Goal: Task Accomplishment & Management: Complete application form

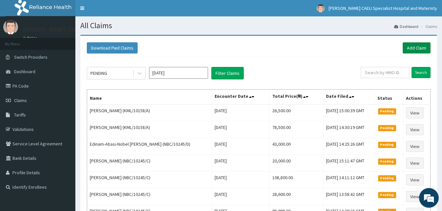
click at [409, 48] on link "Add Claim" at bounding box center [416, 47] width 28 height 11
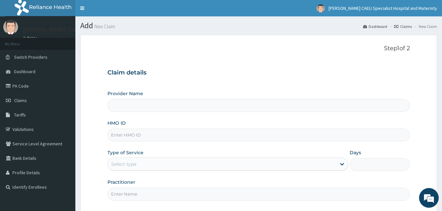
type input "[PERSON_NAME] CAELI SPECIALIST HOSPITAL AND MATERNITY"
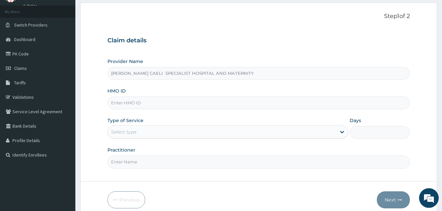
scroll to position [61, 0]
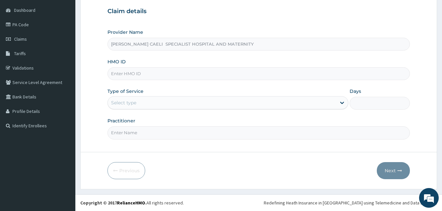
click at [144, 127] on input "Practitioner" at bounding box center [258, 132] width 303 height 13
type input "d"
type input "DR UHAMA SAMSON NNAMDI"
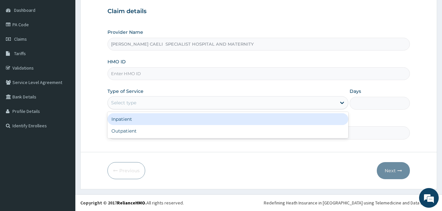
click at [170, 109] on div "Select type" at bounding box center [227, 102] width 241 height 13
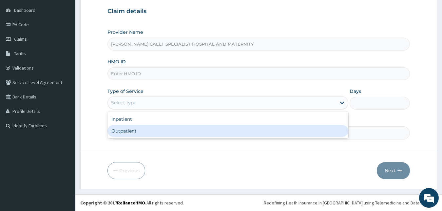
click at [145, 129] on div "Outpatient" at bounding box center [227, 131] width 241 height 12
type input "1"
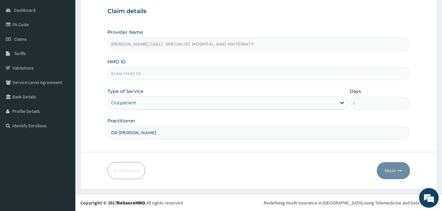
click at [134, 73] on input "HMO ID" at bounding box center [258, 73] width 303 height 13
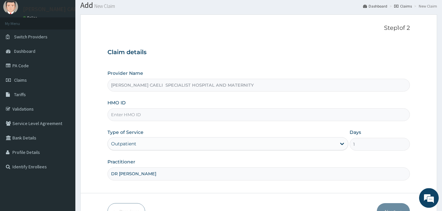
scroll to position [0, 0]
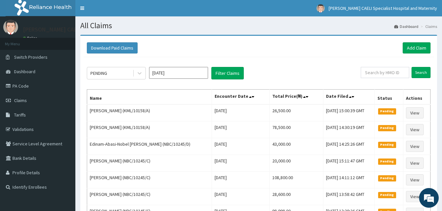
click at [32, 85] on link "PA Code" at bounding box center [37, 86] width 75 height 14
click at [416, 49] on link "Add Claim" at bounding box center [416, 47] width 28 height 11
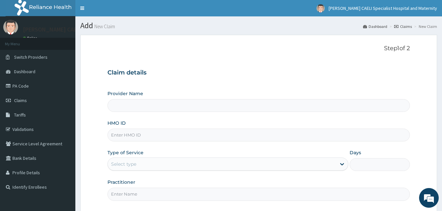
click at [128, 187] on input "Practitioner" at bounding box center [258, 193] width 303 height 13
type input "D"
type input "REGINA CAELI SPECIALIST HOSPITAL AND MATERNITY"
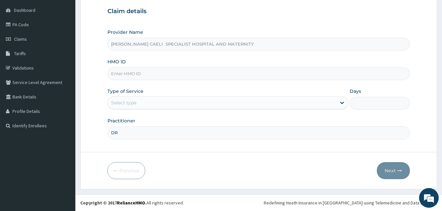
scroll to position [61, 0]
type input "DR UHAMA SAMSON NNAMDI"
click at [152, 77] on input "HMO ID" at bounding box center [258, 73] width 303 height 13
type input "SQZ/10457/A"
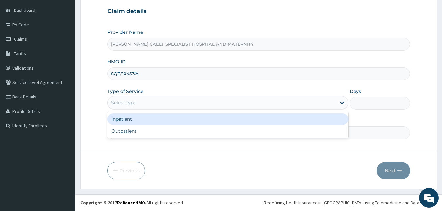
click at [138, 103] on div "Select type" at bounding box center [222, 102] width 229 height 10
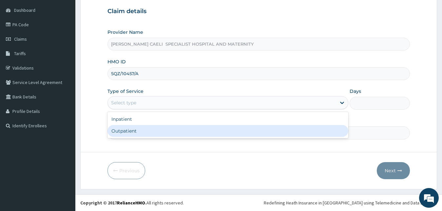
click at [121, 129] on div "Outpatient" at bounding box center [227, 131] width 241 height 12
type input "1"
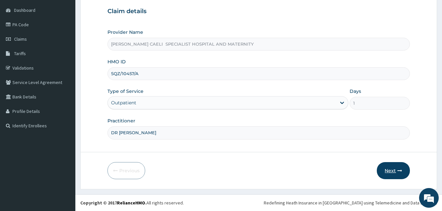
click at [392, 166] on button "Next" at bounding box center [393, 170] width 33 height 17
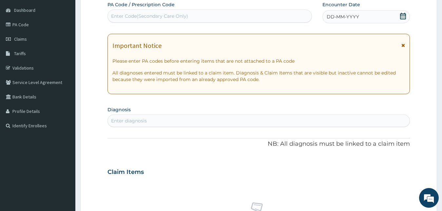
click at [335, 16] on span "DD-MM-YYYY" at bounding box center [342, 16] width 32 height 7
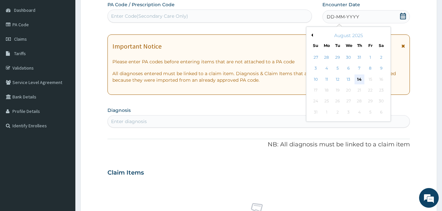
click at [358, 80] on div "14" at bounding box center [359, 79] width 10 height 10
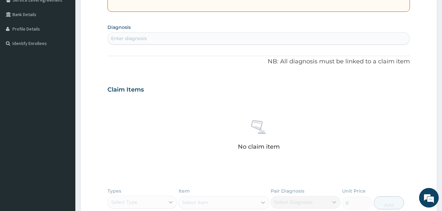
scroll to position [161, 0]
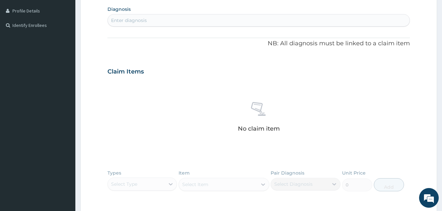
click at [138, 21] on div "Enter diagnosis" at bounding box center [129, 20] width 36 height 7
type input "PERINEAL WART"
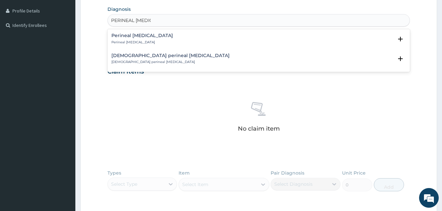
click at [138, 39] on div "Perineal wart Perineal wart" at bounding box center [142, 38] width 62 height 11
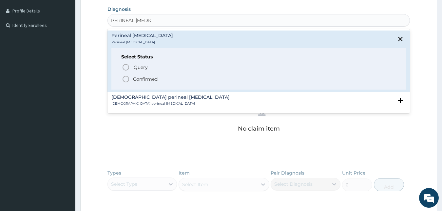
click at [148, 81] on p "Confirmed" at bounding box center [145, 79] width 25 height 7
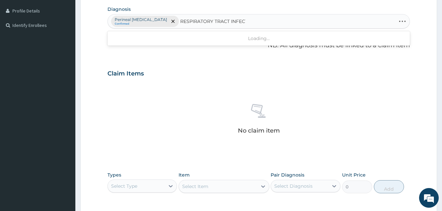
type input "RESPIRATORY TRACT INFECTION"
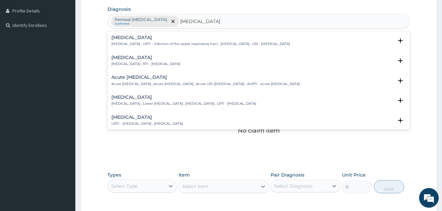
click at [147, 37] on h4 "[MEDICAL_DATA]" at bounding box center [200, 37] width 178 height 5
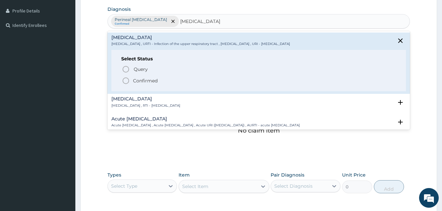
click at [153, 83] on p "Confirmed" at bounding box center [145, 80] width 25 height 7
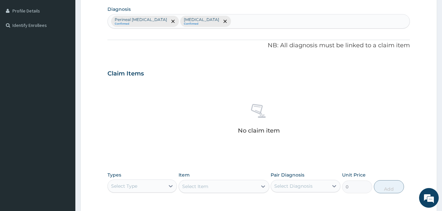
scroll to position [262, 0]
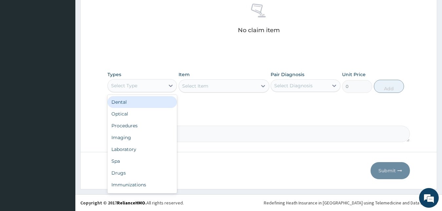
click at [127, 84] on div "Select Type" at bounding box center [124, 85] width 26 height 7
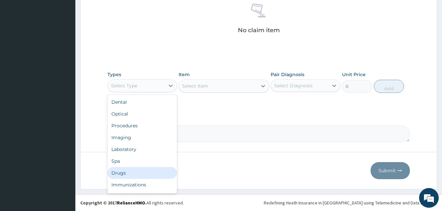
click at [132, 170] on div "Drugs" at bounding box center [142, 173] width 70 height 12
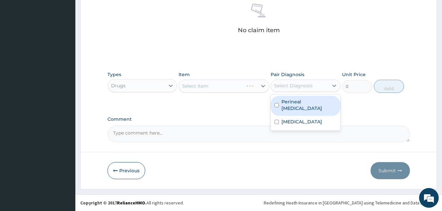
click at [300, 88] on div "Select Diagnosis" at bounding box center [293, 85] width 38 height 7
click at [294, 102] on label "Perineal wart" at bounding box center [308, 104] width 55 height 13
checkbox input "true"
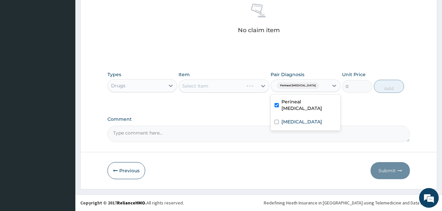
click at [211, 87] on div "Select Item" at bounding box center [223, 85] width 91 height 13
click at [229, 89] on div "Select Item" at bounding box center [218, 86] width 78 height 10
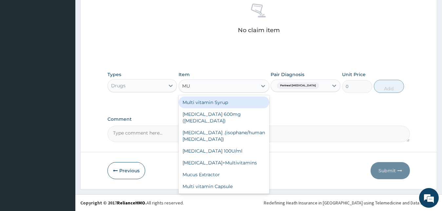
type input "MUP"
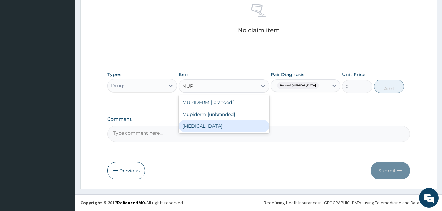
click at [214, 123] on div "Mupirocin" at bounding box center [223, 126] width 91 height 12
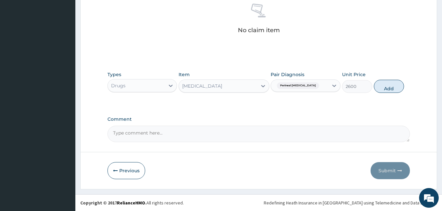
click at [217, 86] on div "Mupirocin" at bounding box center [218, 86] width 78 height 10
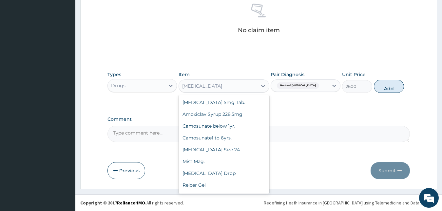
scroll to position [7175, 0]
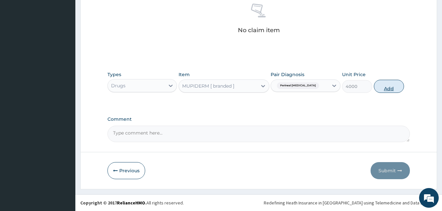
click at [386, 87] on button "Add" at bounding box center [389, 86] width 30 height 13
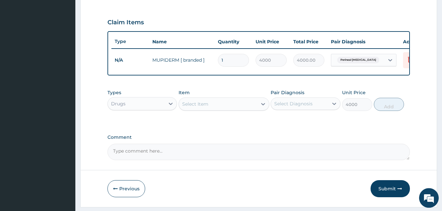
type input "0"
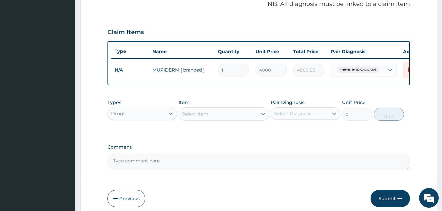
click at [217, 119] on div "Select Item" at bounding box center [218, 113] width 78 height 10
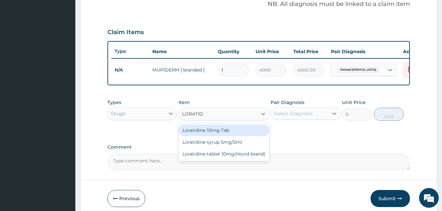
type input "LORATIDI"
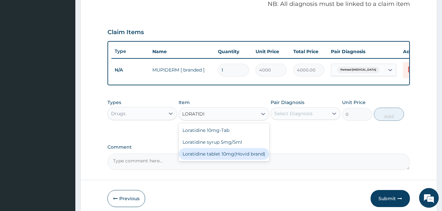
click at [225, 158] on div "Loratidine tablet 10mg(Hovid brand)" at bounding box center [223, 154] width 91 height 12
type input "95"
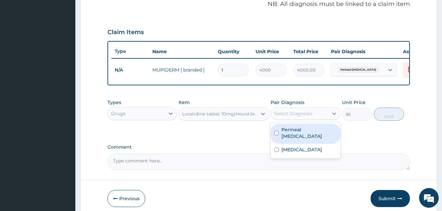
click at [322, 118] on div "Select Diagnosis" at bounding box center [299, 113] width 57 height 10
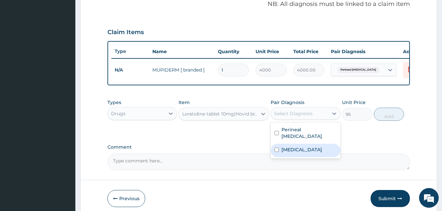
click at [307, 152] on label "[MEDICAL_DATA]" at bounding box center [301, 149] width 41 height 7
checkbox input "true"
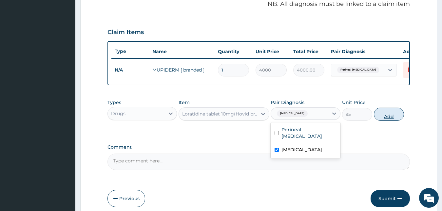
click at [378, 120] on button "Add" at bounding box center [389, 113] width 30 height 13
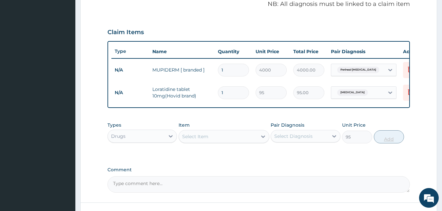
type input "0"
type input "10"
type input "950.00"
type input "10"
click at [153, 140] on div "Drugs" at bounding box center [136, 136] width 57 height 10
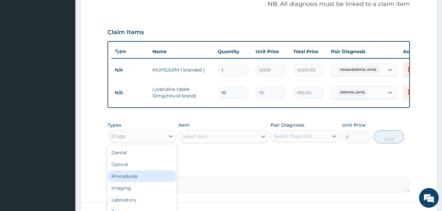
click at [136, 182] on div "Procedures" at bounding box center [142, 176] width 70 height 12
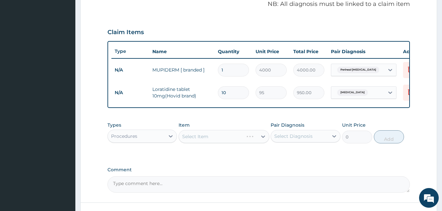
click at [303, 142] on div "Select Diagnosis" at bounding box center [305, 136] width 70 height 12
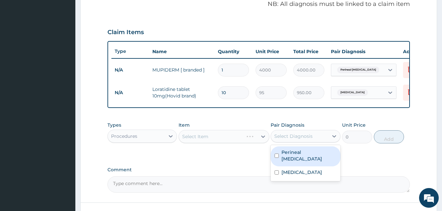
click at [293, 161] on div "Perineal wart" at bounding box center [305, 156] width 70 height 20
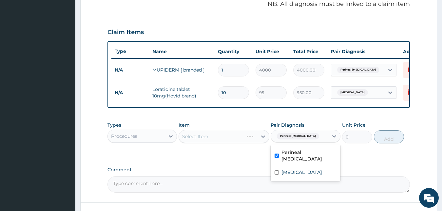
checkbox input "true"
click at [291, 173] on label "[MEDICAL_DATA]" at bounding box center [301, 172] width 41 height 7
checkbox input "true"
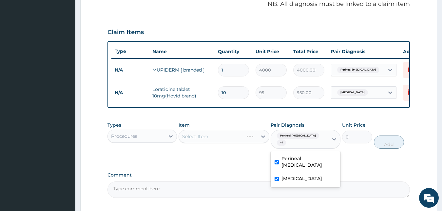
click at [224, 142] on div "Select Item" at bounding box center [223, 136] width 91 height 13
click at [239, 141] on div "Select Item" at bounding box center [218, 136] width 78 height 10
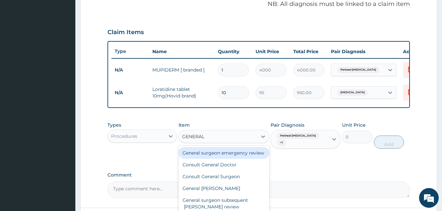
type input "GENERAL D"
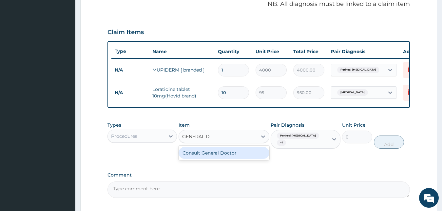
click at [236, 158] on div "Consult General Doctor" at bounding box center [223, 153] width 91 height 12
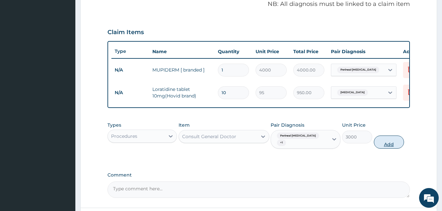
click at [385, 146] on button "Add" at bounding box center [389, 141] width 30 height 13
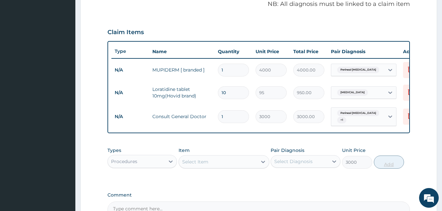
type input "0"
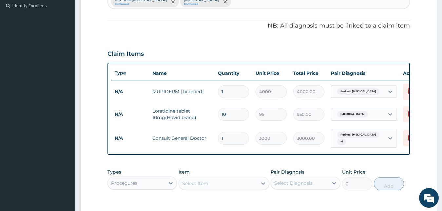
scroll to position [281, 0]
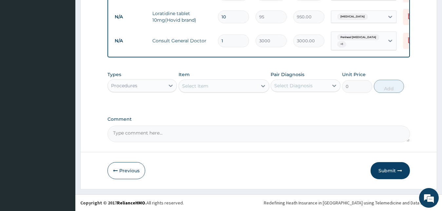
click at [395, 168] on button "Submit" at bounding box center [389, 170] width 39 height 17
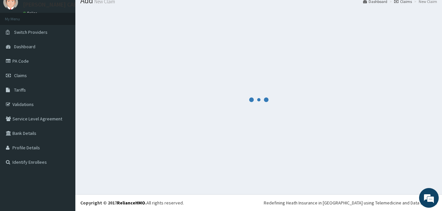
scroll to position [25, 0]
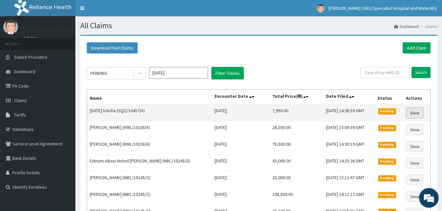
click at [414, 113] on link "View" at bounding box center [415, 112] width 18 height 11
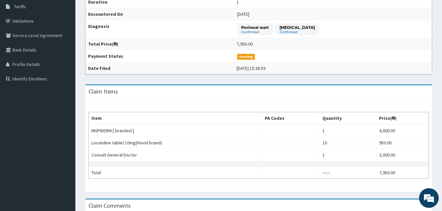
scroll to position [134, 0]
